Goal: Entertainment & Leisure: Consume media (video, audio)

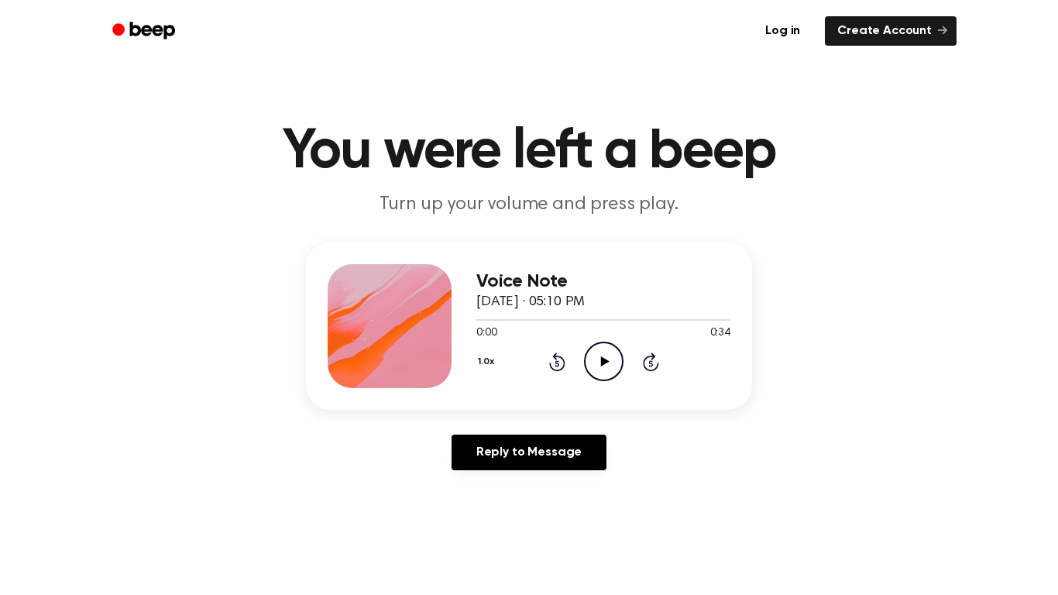
click at [601, 367] on icon "Play Audio" at bounding box center [603, 360] width 39 height 39
click at [605, 332] on div "0:00 0:20" at bounding box center [603, 333] width 254 height 16
click at [601, 357] on icon at bounding box center [604, 361] width 9 height 10
click at [600, 360] on icon at bounding box center [604, 361] width 9 height 10
click at [610, 353] on icon "Play Audio" at bounding box center [603, 360] width 39 height 39
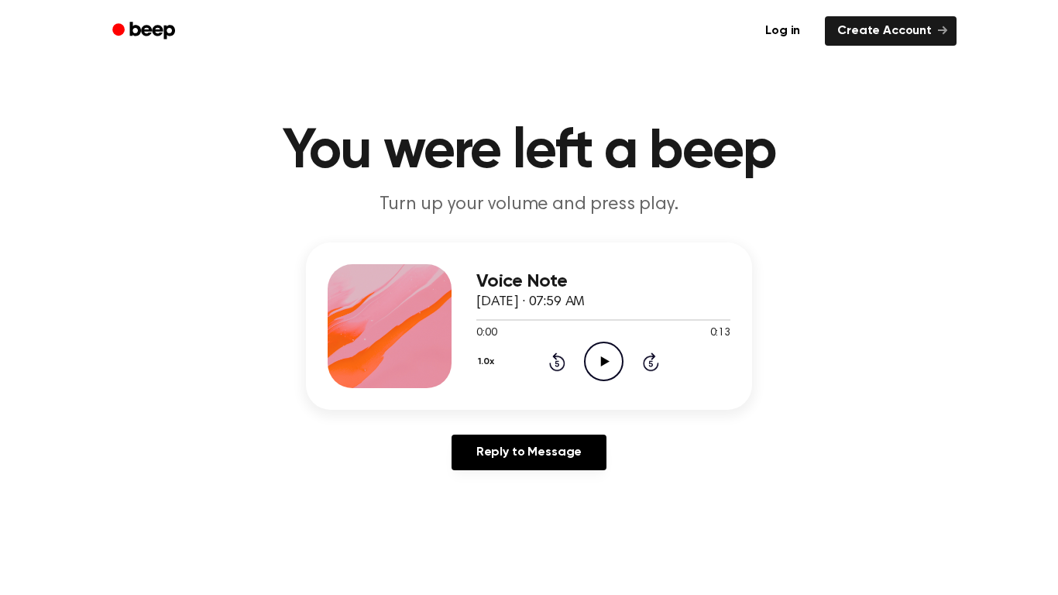
click at [610, 349] on icon "Play Audio" at bounding box center [603, 360] width 39 height 39
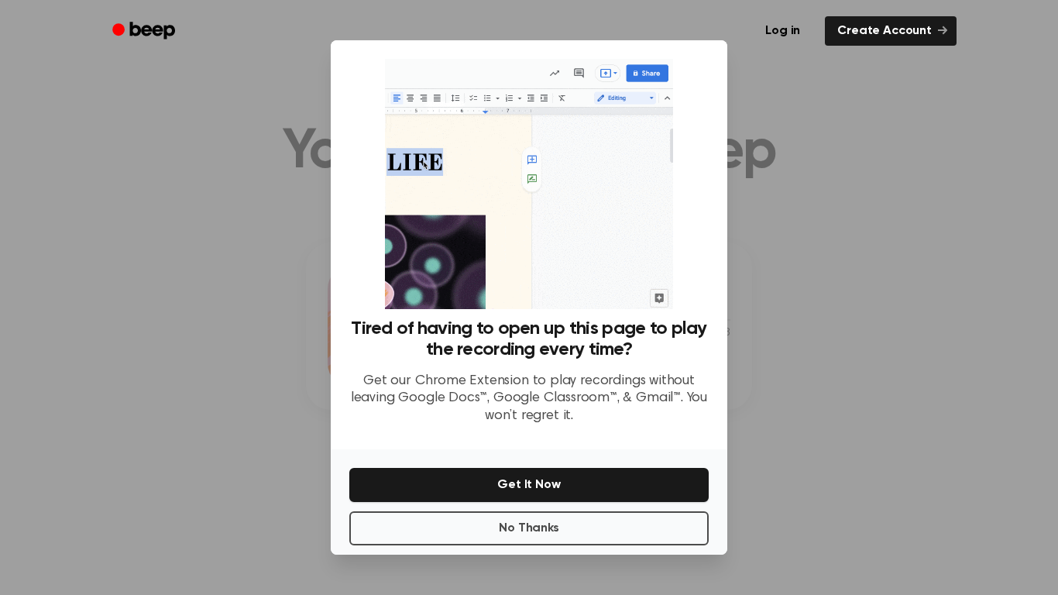
click at [246, 475] on div at bounding box center [529, 297] width 1058 height 595
click at [404, 526] on button "No Thanks" at bounding box center [528, 528] width 359 height 34
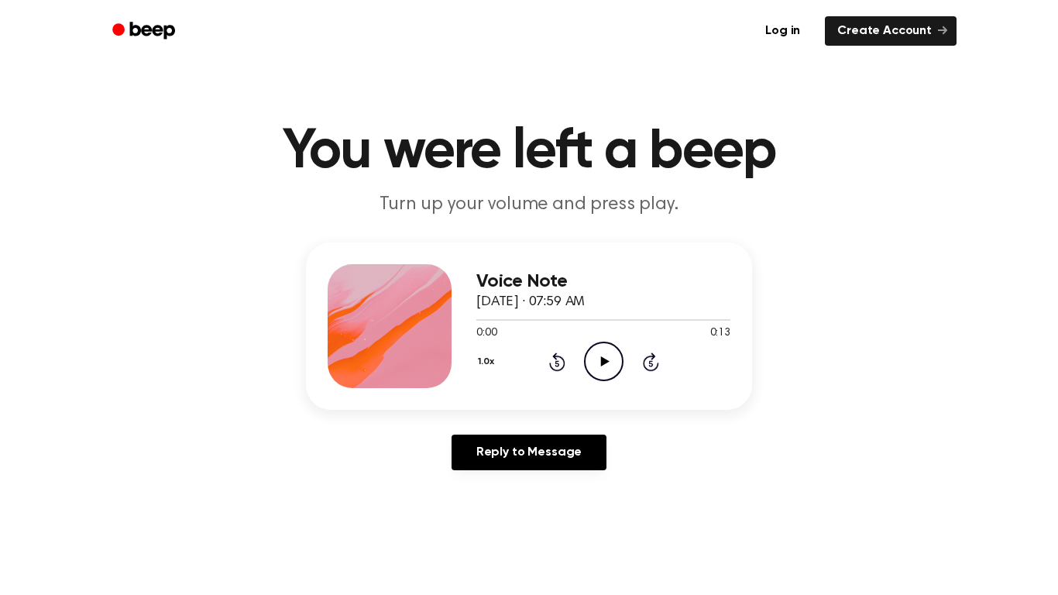
click at [608, 358] on icon "Play Audio" at bounding box center [603, 360] width 39 height 39
click at [598, 363] on icon "Play Audio" at bounding box center [603, 360] width 39 height 39
click at [595, 362] on icon "Play Audio" at bounding box center [603, 360] width 39 height 39
click at [591, 358] on icon "Play Audio" at bounding box center [603, 360] width 39 height 39
click at [605, 347] on icon "Play Audio" at bounding box center [603, 360] width 39 height 39
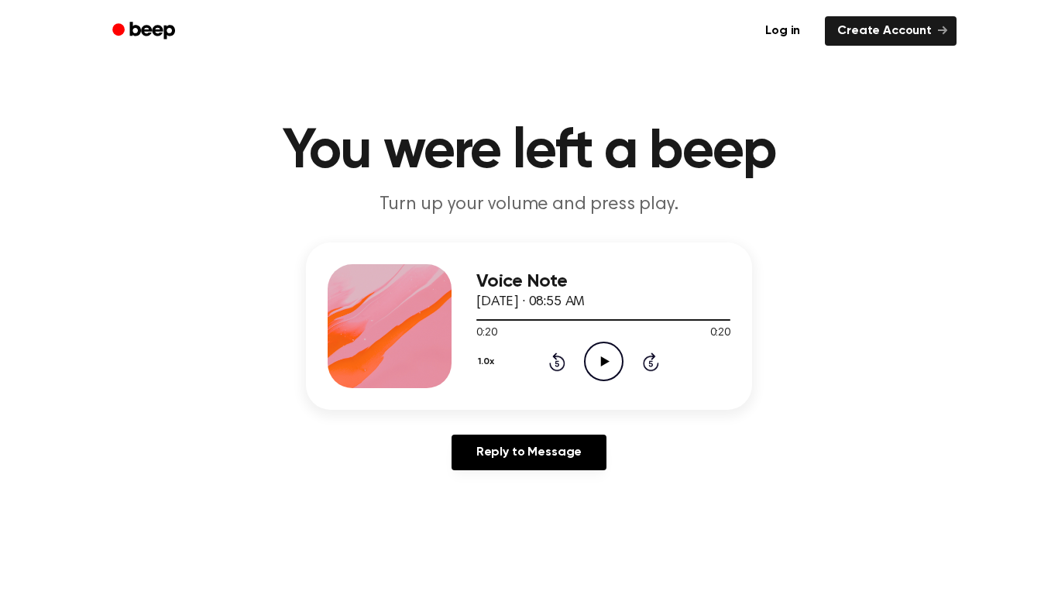
click at [593, 352] on icon "Play Audio" at bounding box center [603, 360] width 39 height 39
click at [601, 354] on icon "Play Audio" at bounding box center [603, 360] width 39 height 39
click at [609, 350] on icon "Play Audio" at bounding box center [603, 360] width 39 height 39
click at [607, 370] on icon "Play Audio" at bounding box center [603, 360] width 39 height 39
click at [602, 360] on icon at bounding box center [604, 361] width 9 height 10
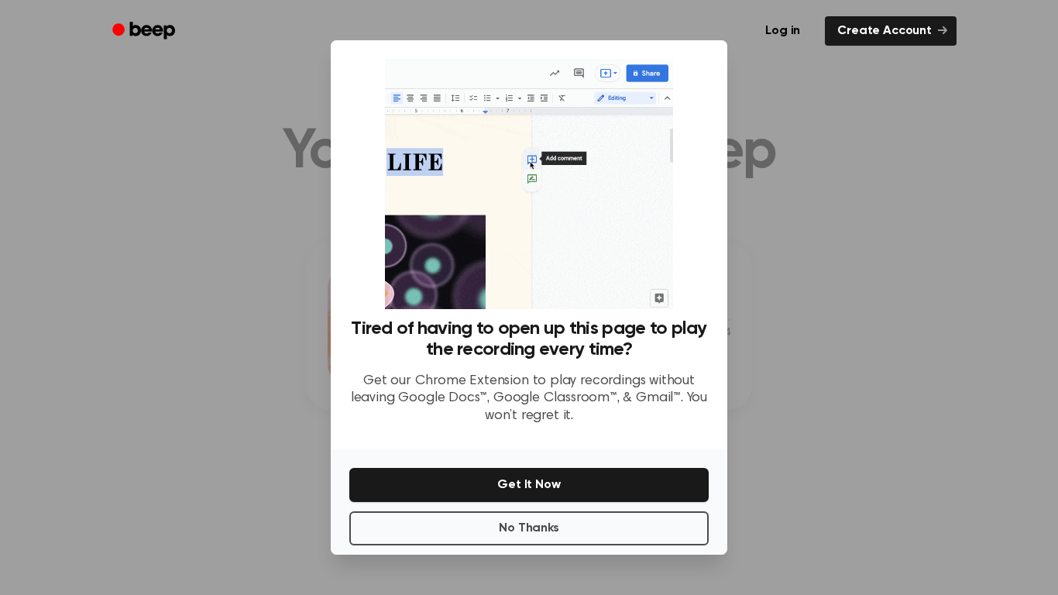
click at [275, 353] on div at bounding box center [529, 297] width 1058 height 595
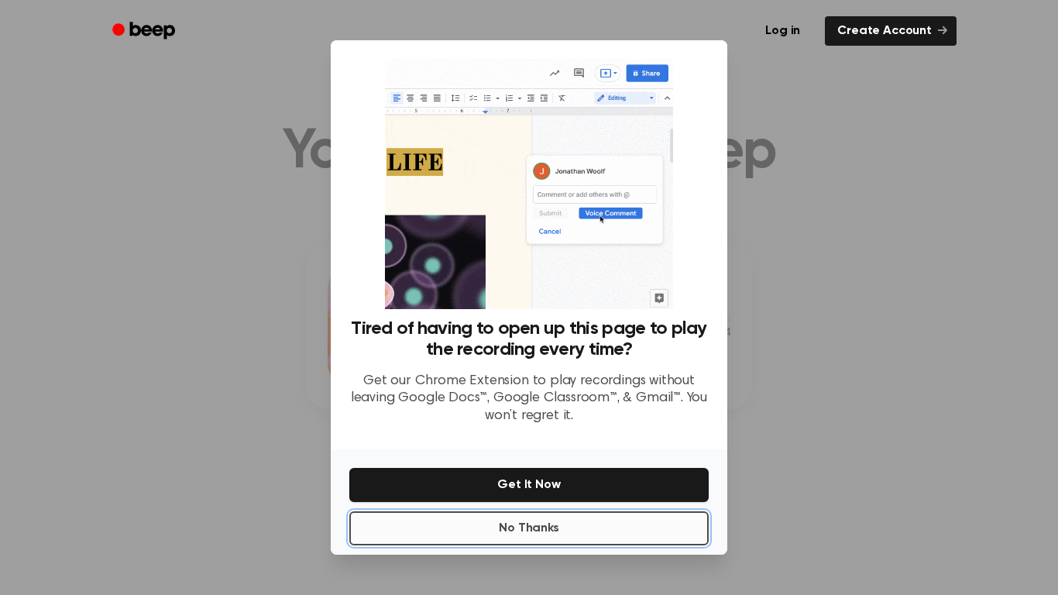
click at [587, 530] on button "No Thanks" at bounding box center [528, 528] width 359 height 34
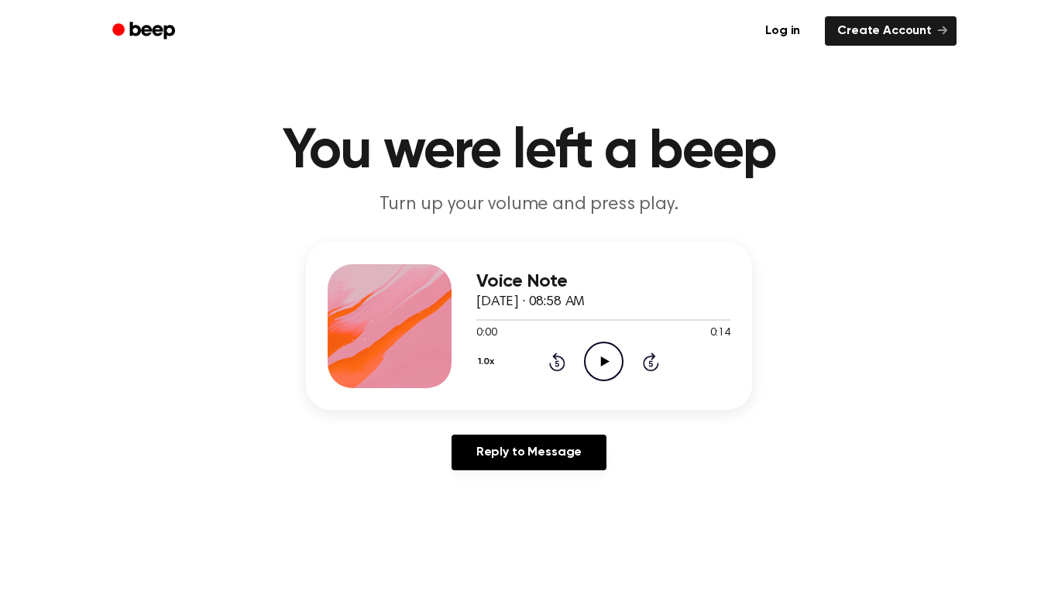
click at [606, 356] on icon "Play Audio" at bounding box center [603, 360] width 39 height 39
click at [608, 359] on icon "Play Audio" at bounding box center [603, 360] width 39 height 39
click at [605, 352] on icon "Play Audio" at bounding box center [603, 360] width 39 height 39
click at [604, 353] on icon "Play Audio" at bounding box center [603, 360] width 39 height 39
click at [596, 360] on icon "Play Audio" at bounding box center [603, 360] width 39 height 39
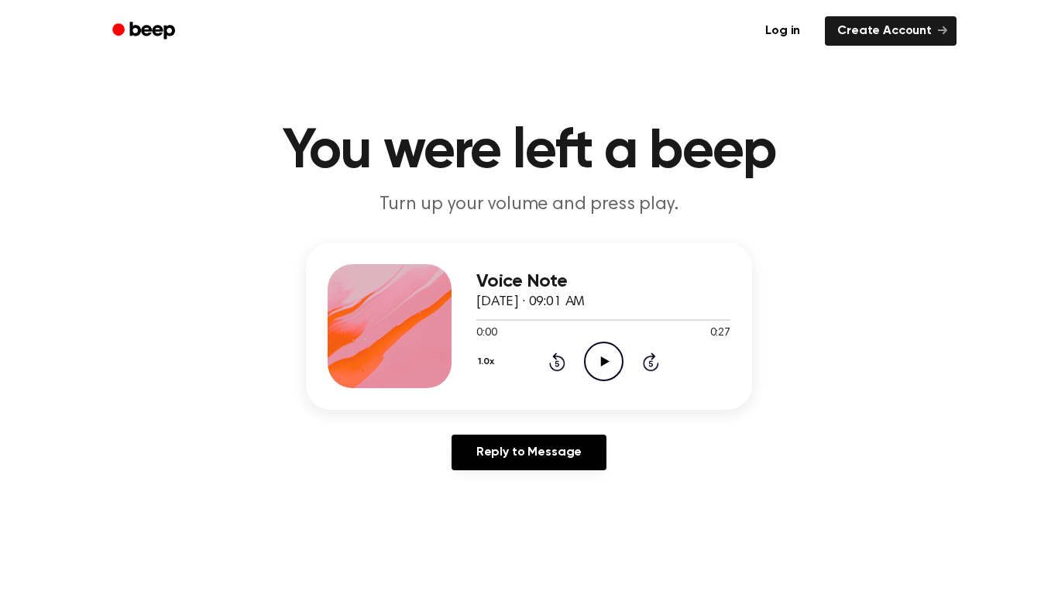
click at [598, 369] on icon "Play Audio" at bounding box center [603, 360] width 39 height 39
click at [610, 359] on icon "Play Audio" at bounding box center [603, 360] width 39 height 39
click at [598, 358] on icon "Play Audio" at bounding box center [603, 360] width 39 height 39
click at [602, 365] on icon at bounding box center [604, 361] width 9 height 10
click at [598, 378] on icon "Play Audio" at bounding box center [603, 360] width 39 height 39
